Goal: Browse casually: Explore the website without a specific task or goal

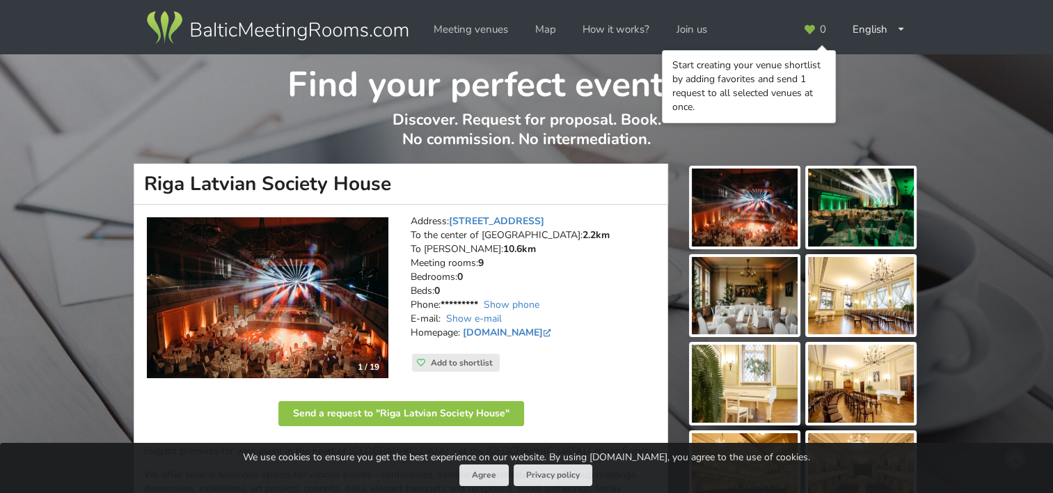
click at [318, 287] on img at bounding box center [268, 297] width 242 height 161
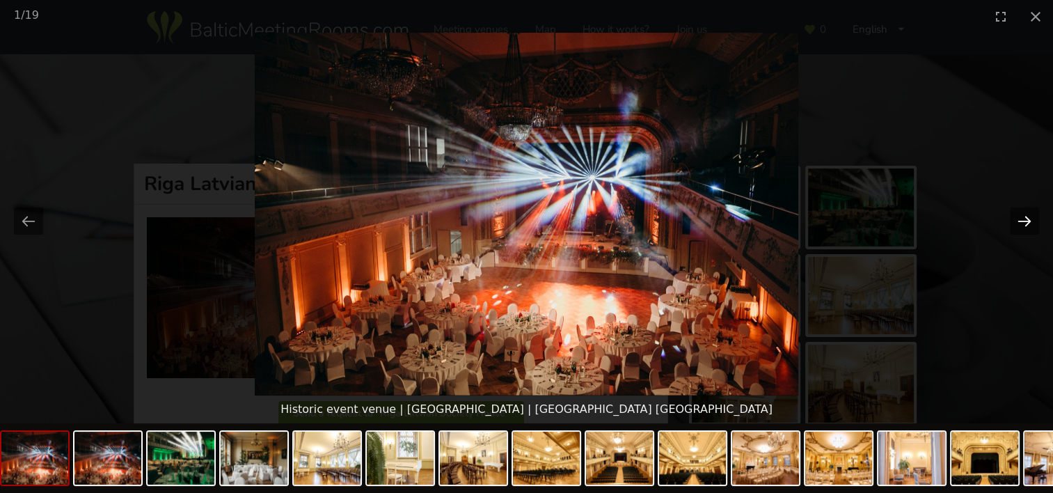
click at [1028, 218] on button "Next slide" at bounding box center [1024, 220] width 29 height 27
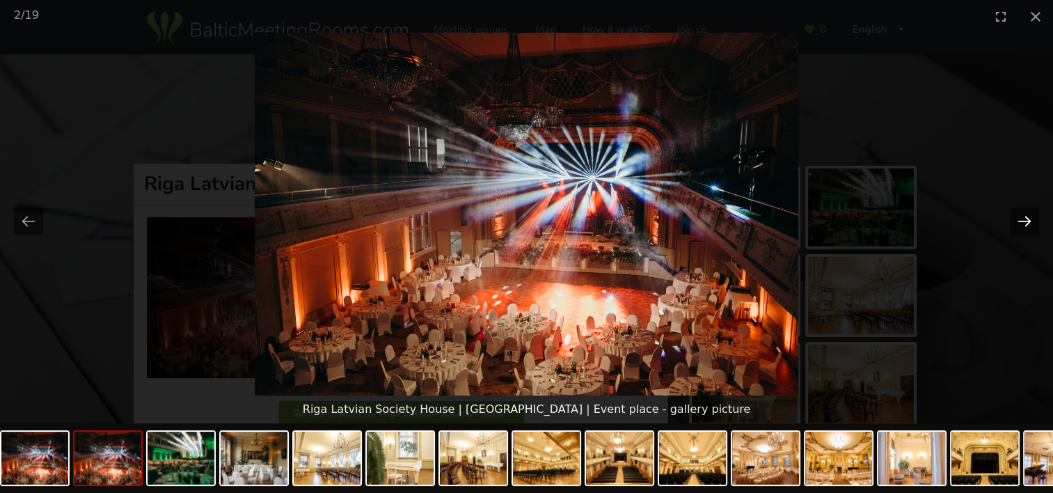
click at [1028, 218] on button "Next slide" at bounding box center [1024, 220] width 29 height 27
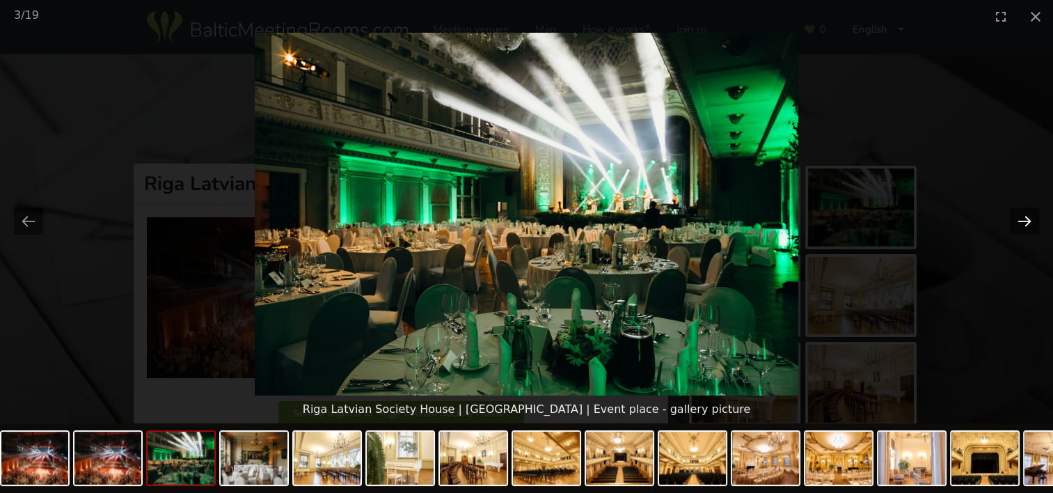
click at [1028, 218] on button "Next slide" at bounding box center [1024, 220] width 29 height 27
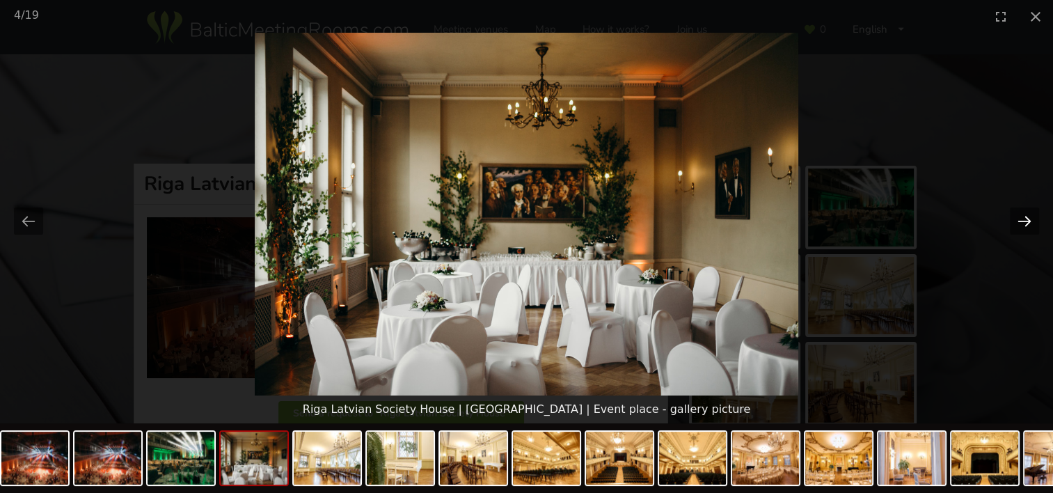
click at [1028, 218] on button "Next slide" at bounding box center [1024, 220] width 29 height 27
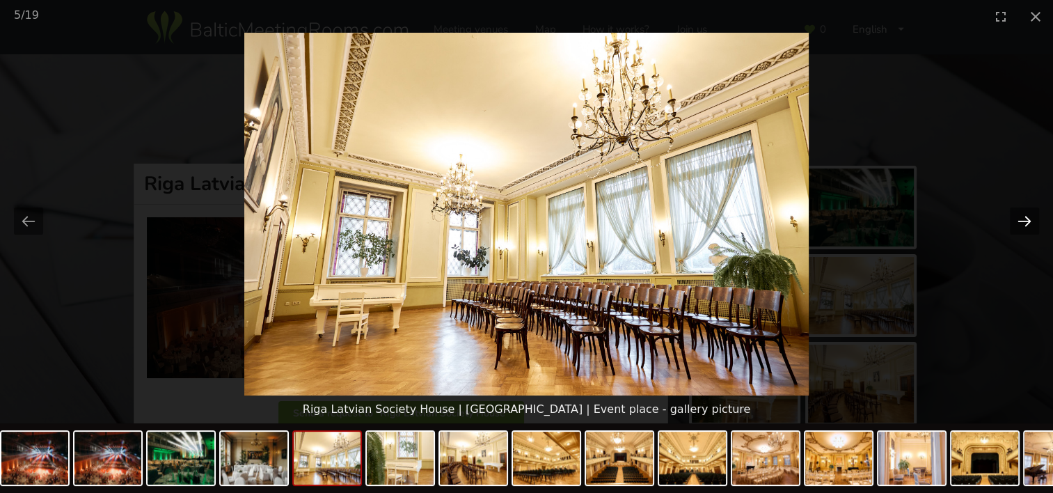
click at [1028, 218] on button "Next slide" at bounding box center [1024, 220] width 29 height 27
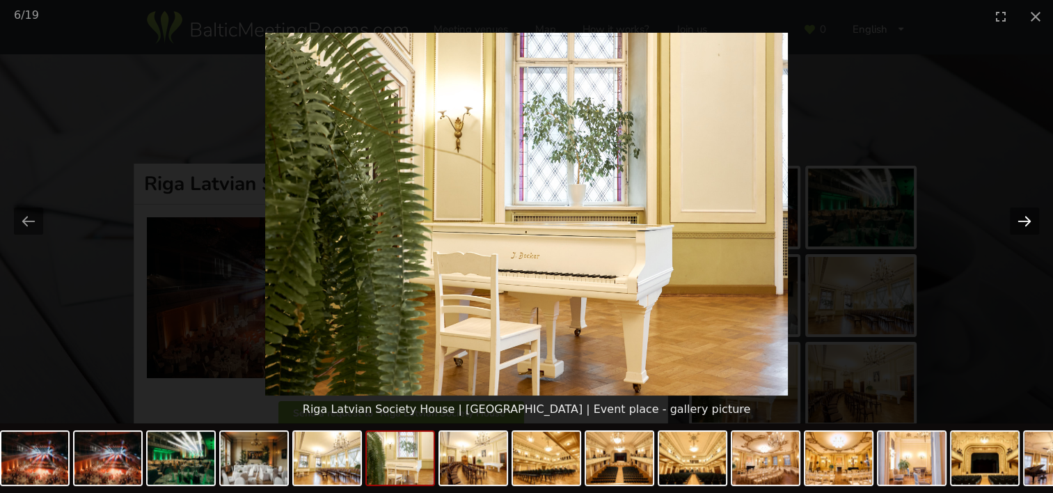
click at [1028, 218] on button "Next slide" at bounding box center [1024, 220] width 29 height 27
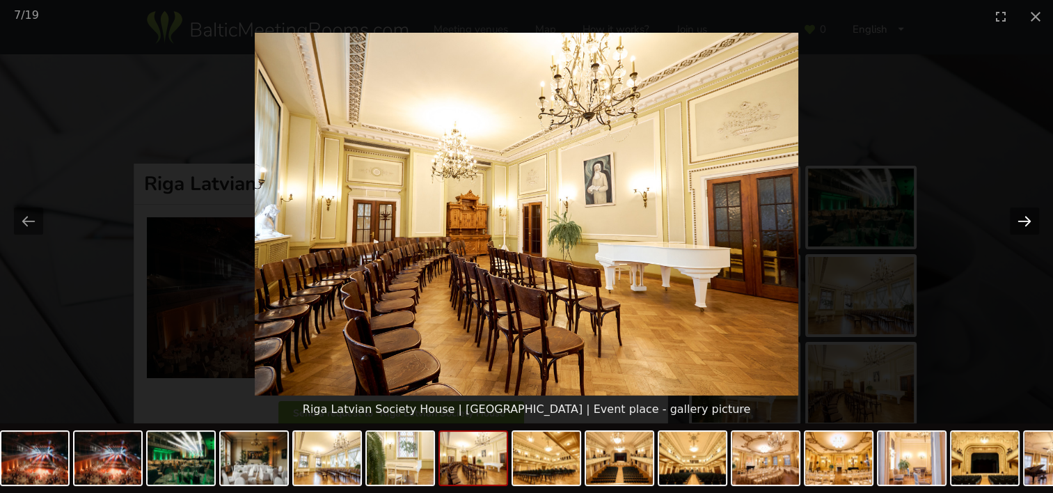
click at [1028, 218] on button "Next slide" at bounding box center [1024, 220] width 29 height 27
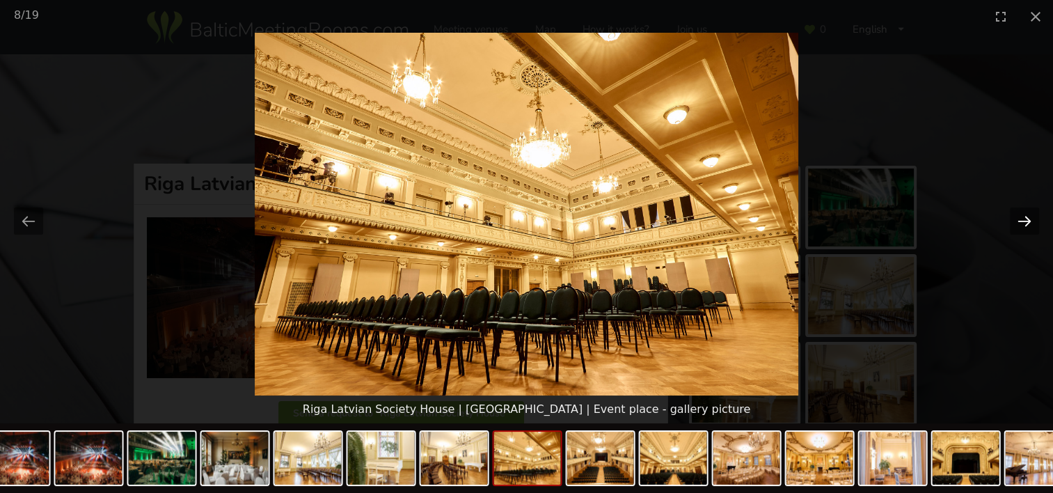
click at [1028, 218] on button "Next slide" at bounding box center [1024, 220] width 29 height 27
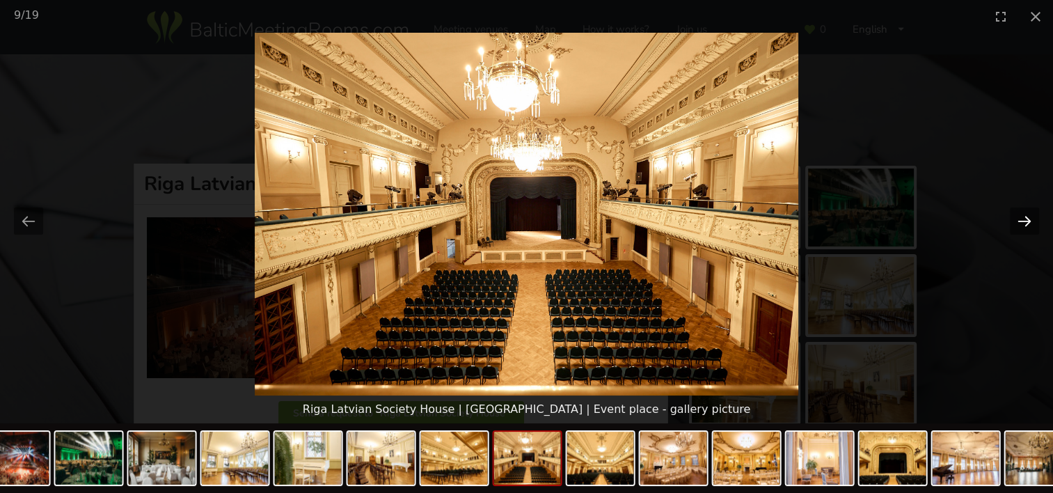
click at [1028, 218] on button "Next slide" at bounding box center [1024, 220] width 29 height 27
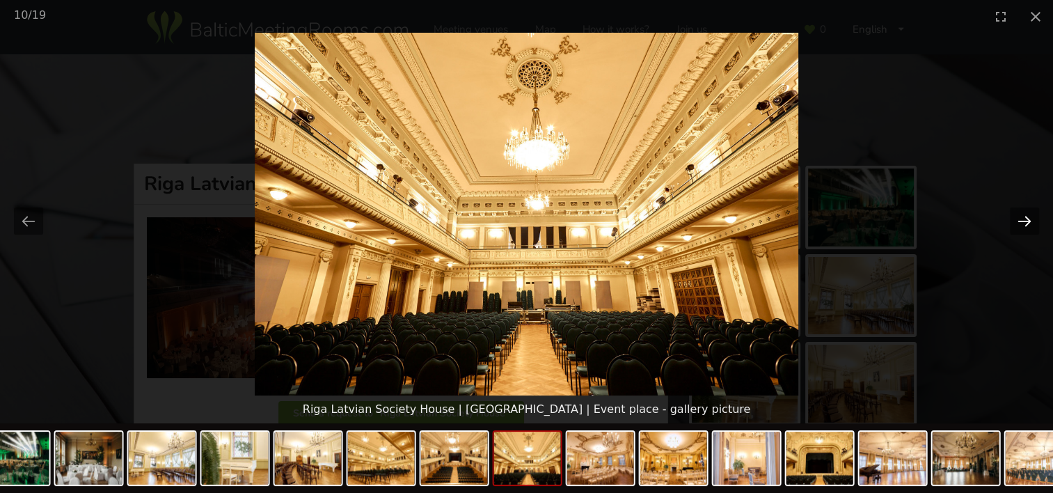
click at [1028, 218] on button "Next slide" at bounding box center [1024, 220] width 29 height 27
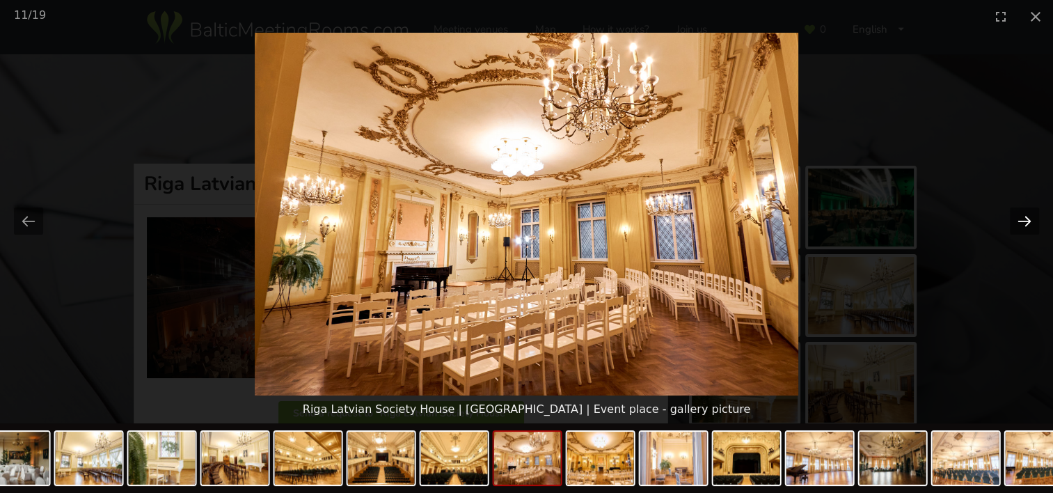
click at [1028, 218] on button "Next slide" at bounding box center [1024, 220] width 29 height 27
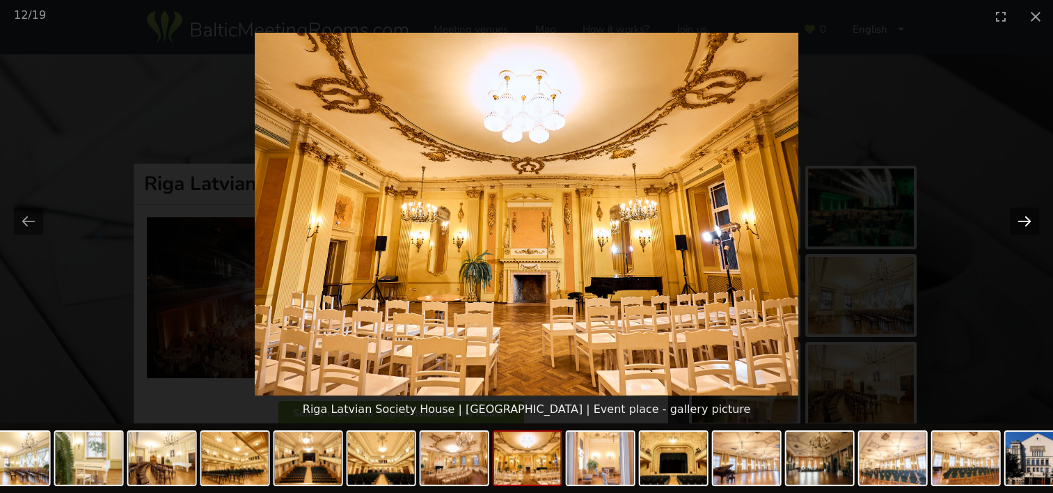
click at [1028, 218] on button "Next slide" at bounding box center [1024, 220] width 29 height 27
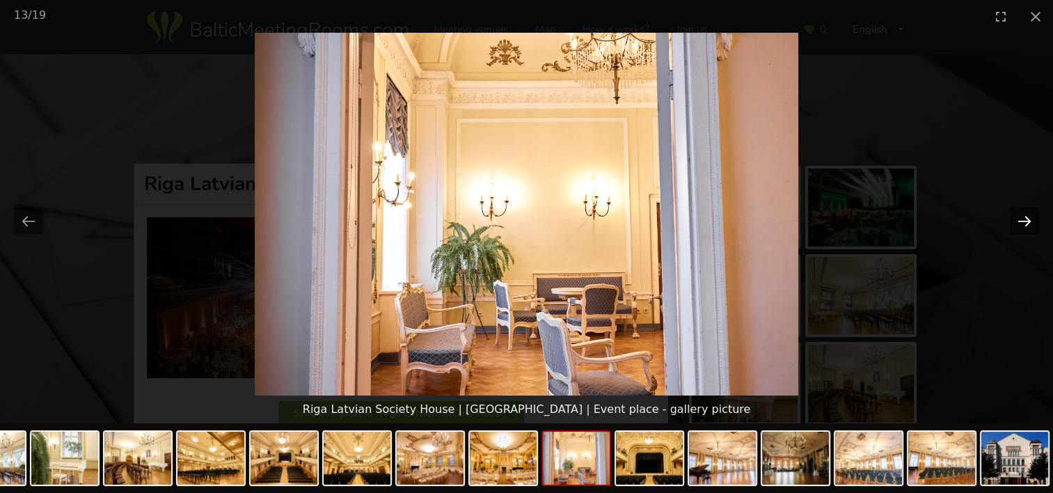
click at [1028, 218] on button "Next slide" at bounding box center [1024, 220] width 29 height 27
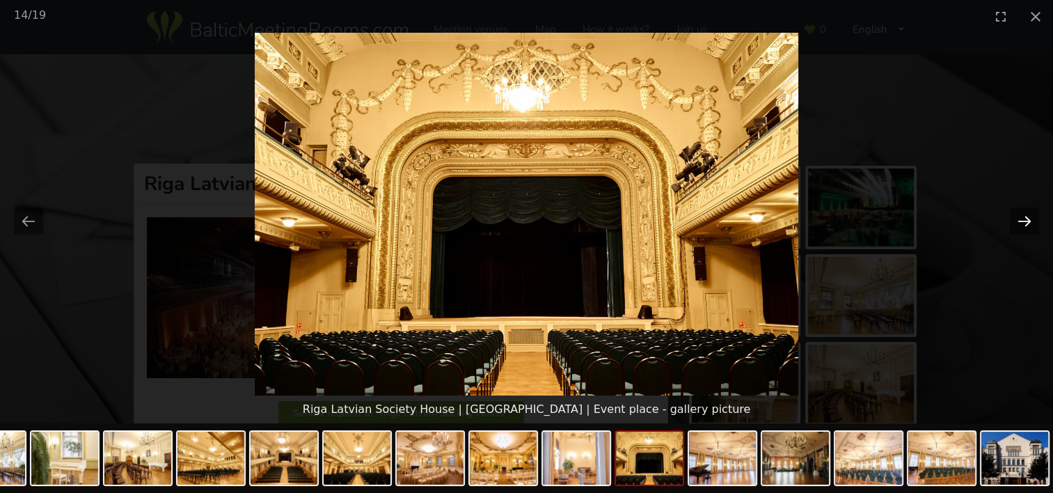
click at [1028, 218] on button "Next slide" at bounding box center [1024, 220] width 29 height 27
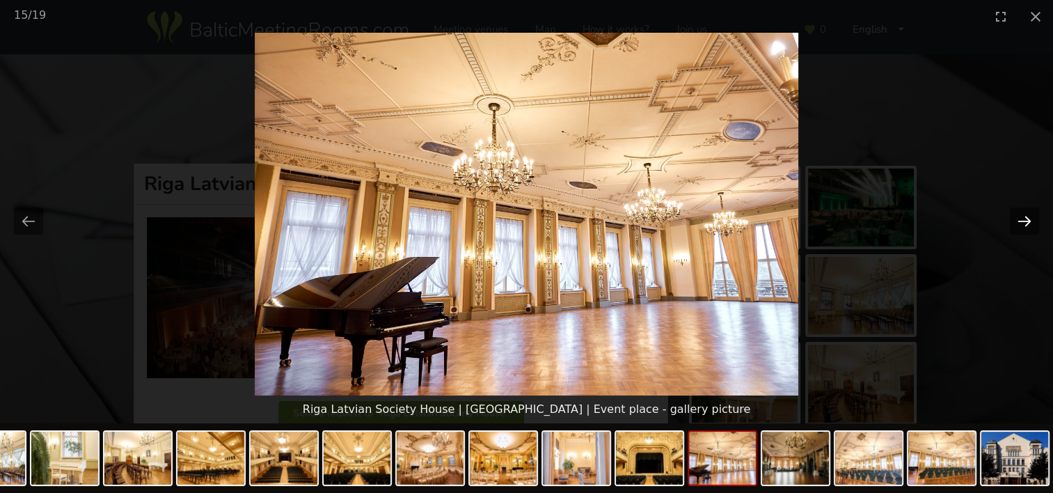
click at [1028, 218] on button "Next slide" at bounding box center [1024, 220] width 29 height 27
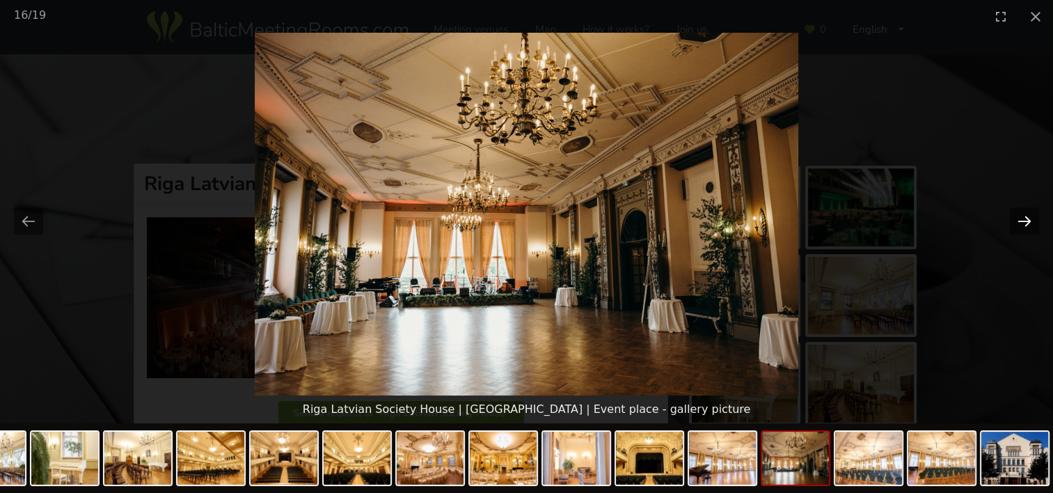
click at [1028, 218] on button "Next slide" at bounding box center [1024, 220] width 29 height 27
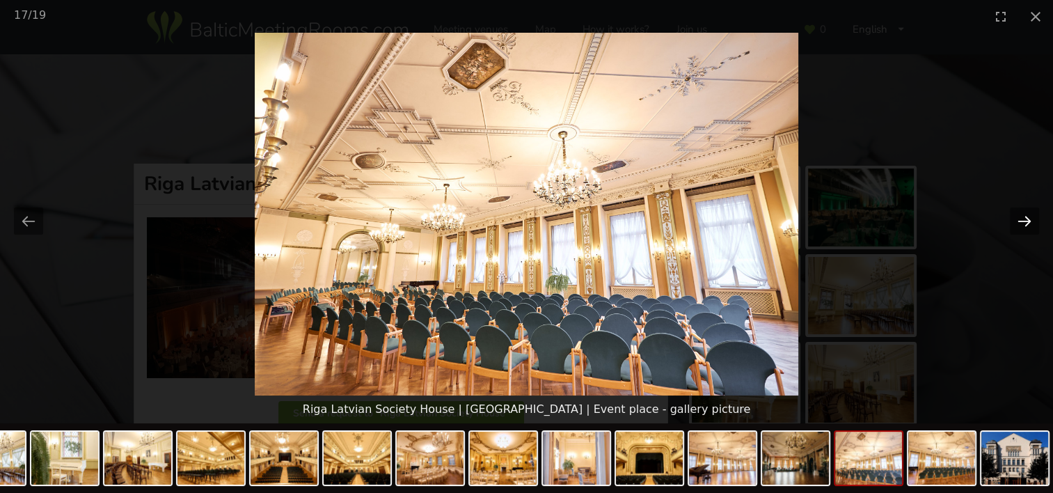
click at [1028, 218] on button "Next slide" at bounding box center [1024, 220] width 29 height 27
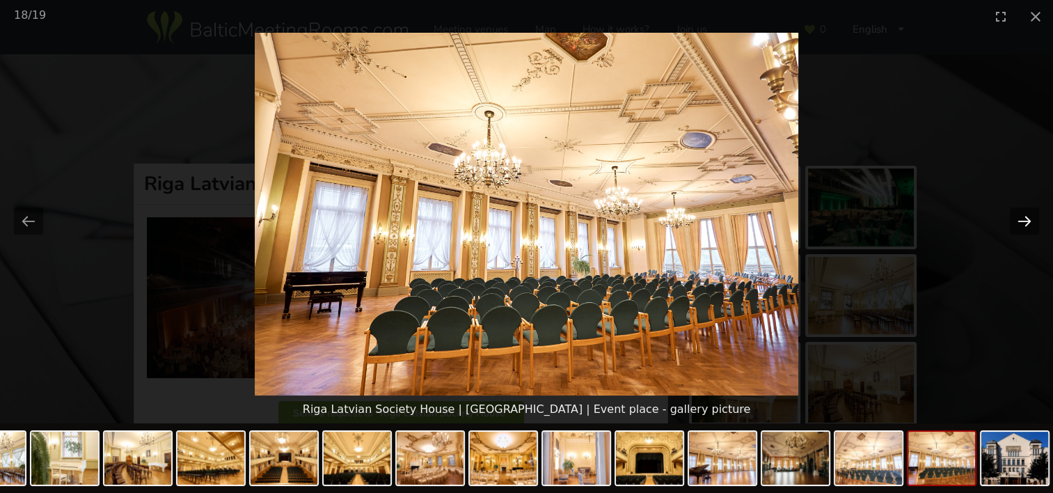
click at [1028, 218] on button "Next slide" at bounding box center [1024, 220] width 29 height 27
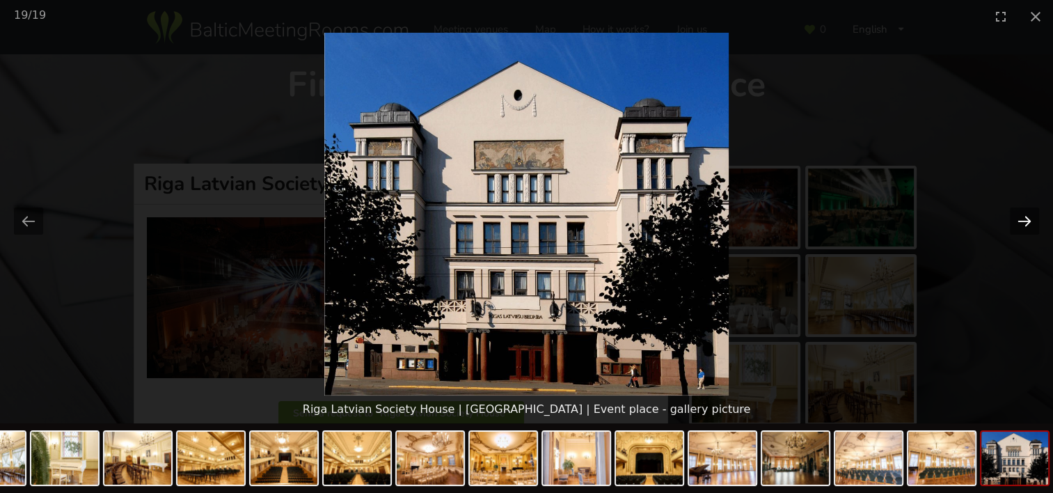
click at [1028, 218] on button "Next slide" at bounding box center [1024, 220] width 29 height 27
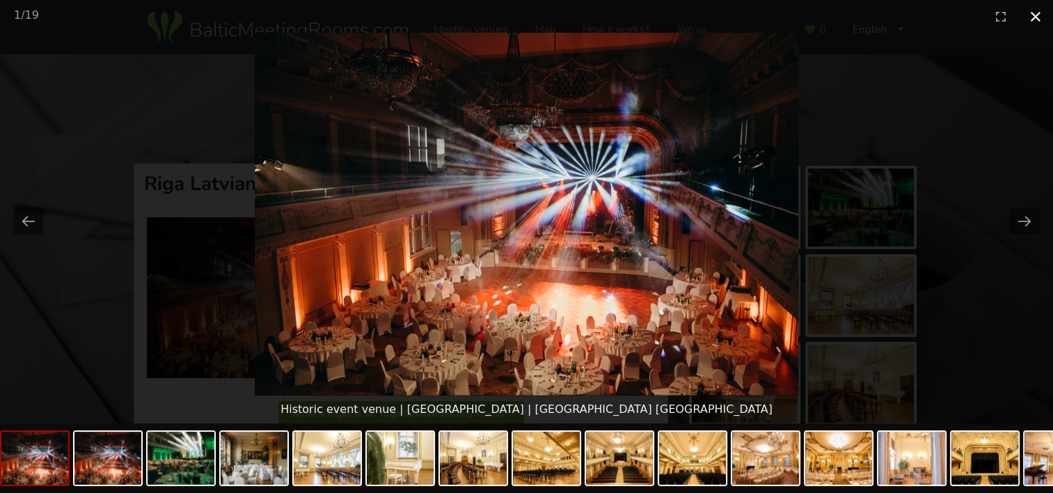
click at [1036, 15] on button "Close gallery" at bounding box center [1035, 16] width 35 height 33
